Goal: Task Accomplishment & Management: Use online tool/utility

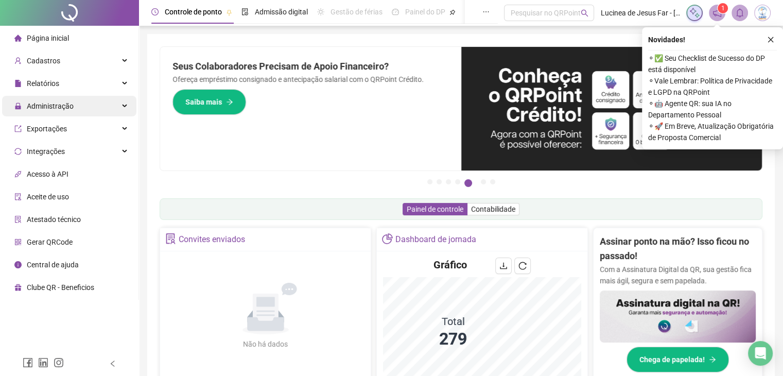
click at [62, 105] on span "Administração" at bounding box center [50, 106] width 47 height 8
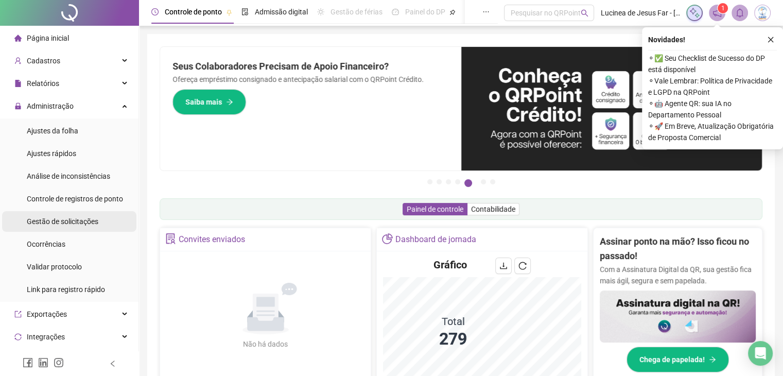
click at [72, 221] on span "Gestão de solicitações" at bounding box center [63, 221] width 72 height 8
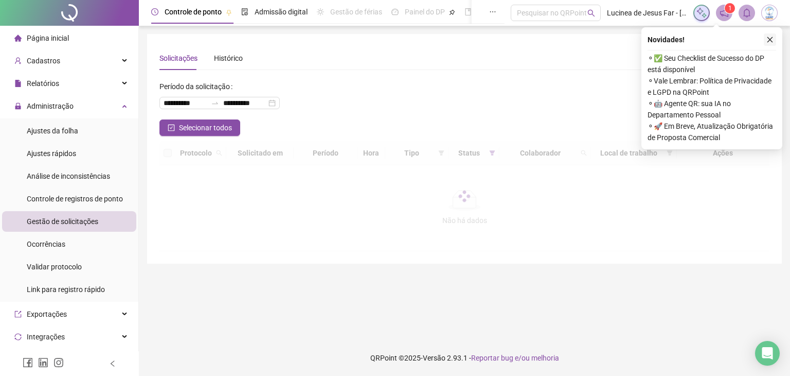
click at [768, 40] on icon "close" at bounding box center [770, 39] width 7 height 7
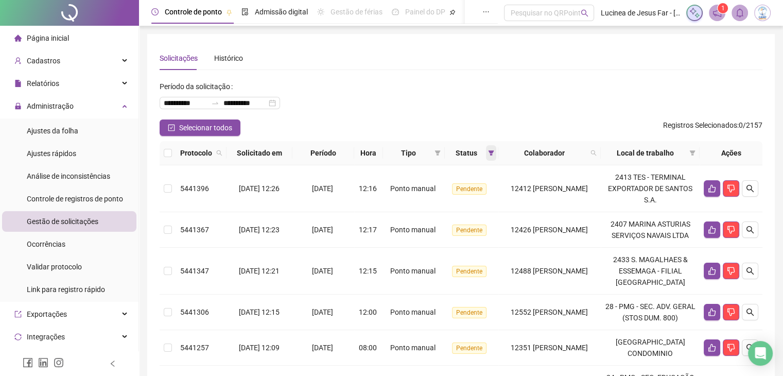
click at [486, 159] on span at bounding box center [491, 152] width 10 height 15
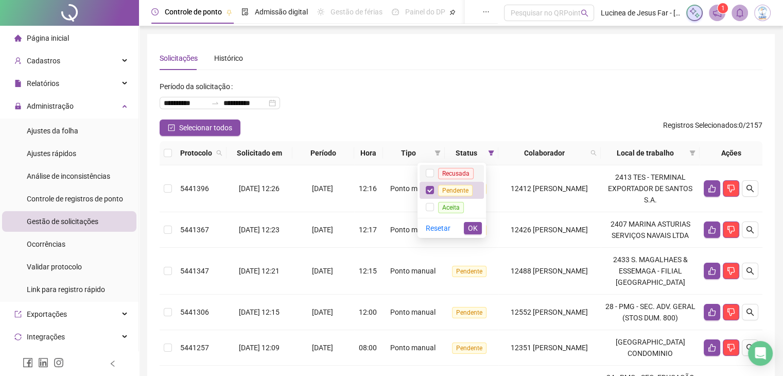
click at [464, 175] on span "Recusada" at bounding box center [455, 173] width 35 height 11
click at [464, 210] on span "Aceita" at bounding box center [451, 207] width 26 height 11
click at [472, 228] on span "OK" at bounding box center [473, 227] width 10 height 11
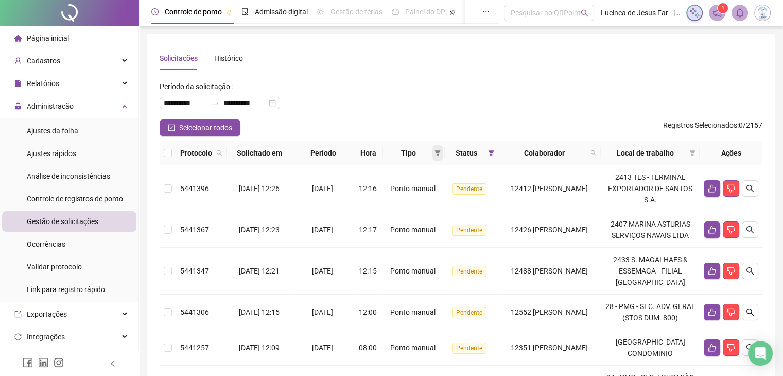
click at [432, 159] on span at bounding box center [437, 152] width 10 height 15
click at [411, 188] on span "Atestado" at bounding box center [397, 189] width 58 height 11
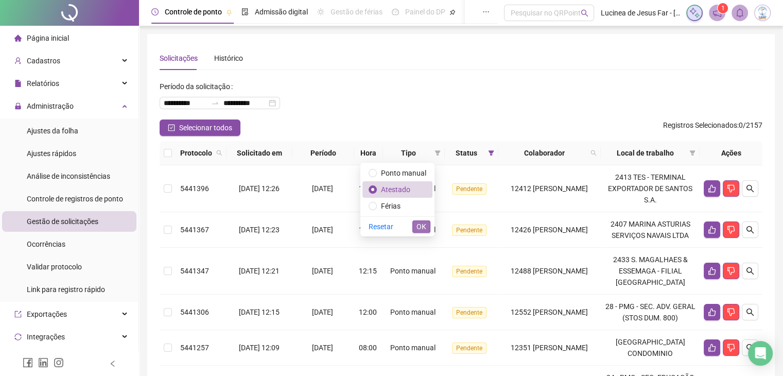
click at [421, 224] on span "OK" at bounding box center [421, 226] width 10 height 11
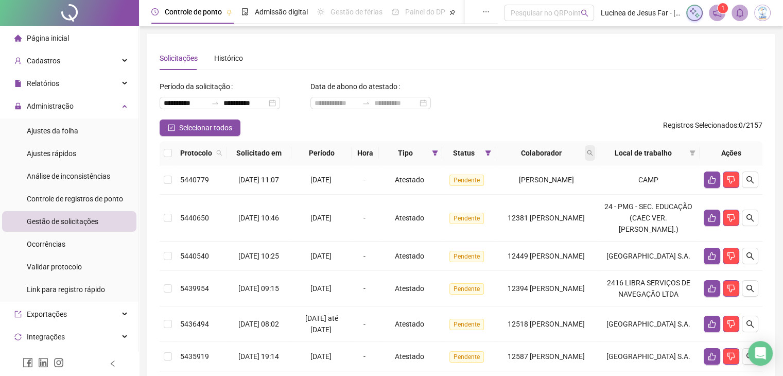
click at [595, 154] on span at bounding box center [589, 152] width 10 height 15
type input "*****"
